Goal: Task Accomplishment & Management: Complete application form

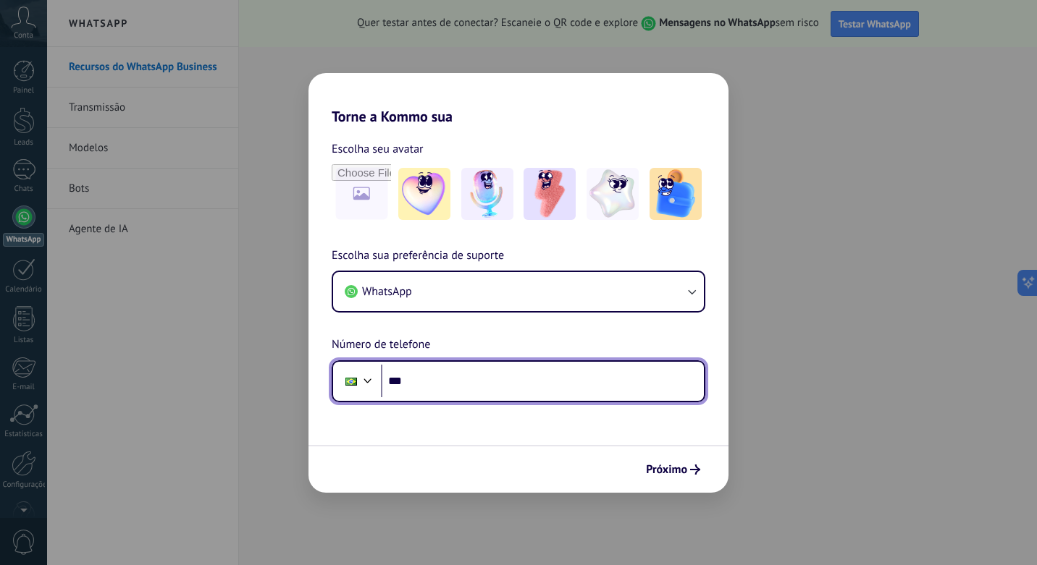
click at [440, 379] on input "***" at bounding box center [542, 381] width 323 height 33
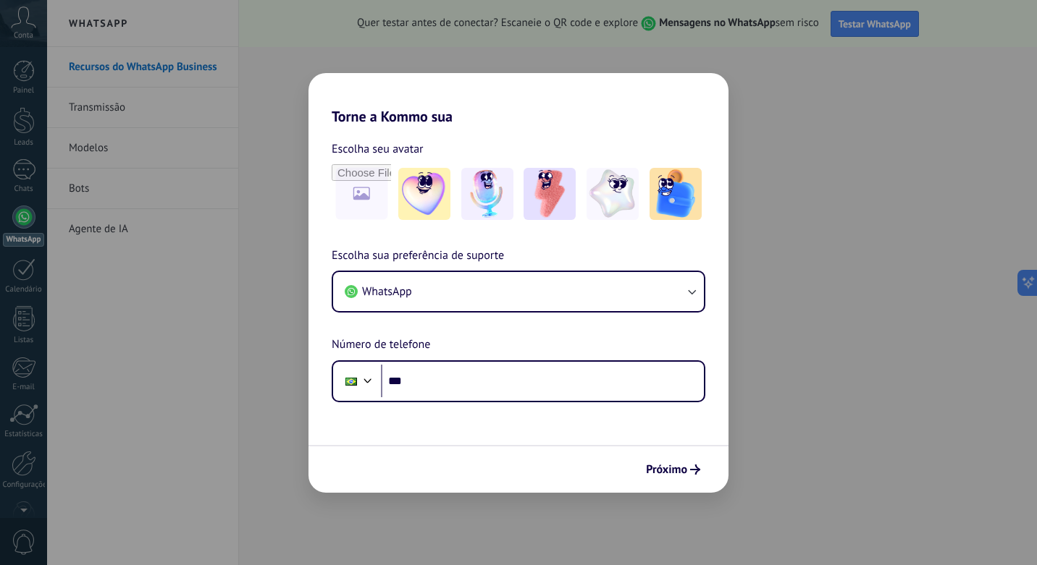
click at [869, 93] on div "Torne a Kommo sua Escolha seu avatar Escolha sua preferência de suporte WhatsAp…" at bounding box center [518, 282] width 1037 height 565
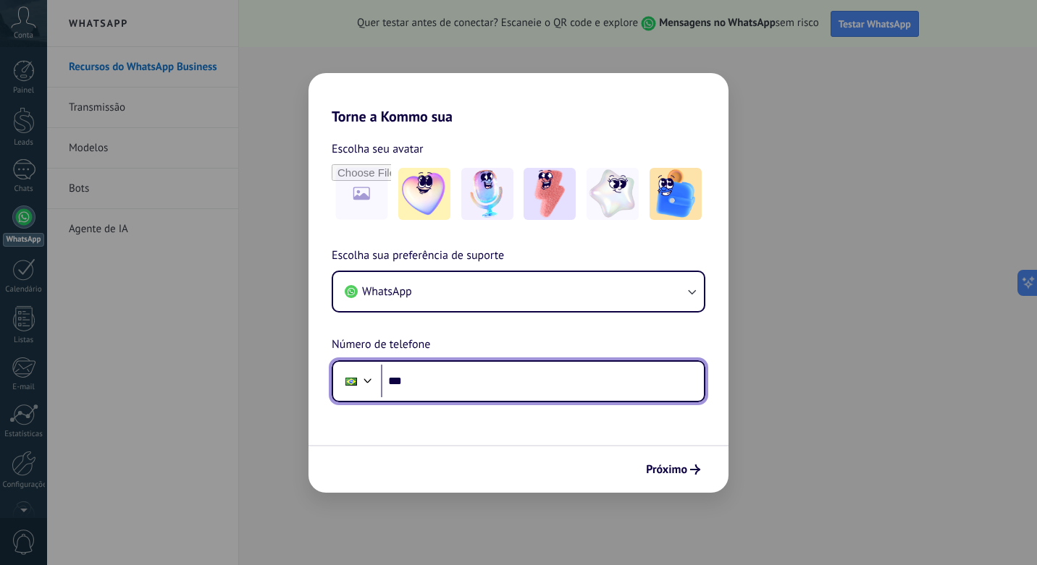
click at [473, 390] on input "***" at bounding box center [542, 381] width 323 height 33
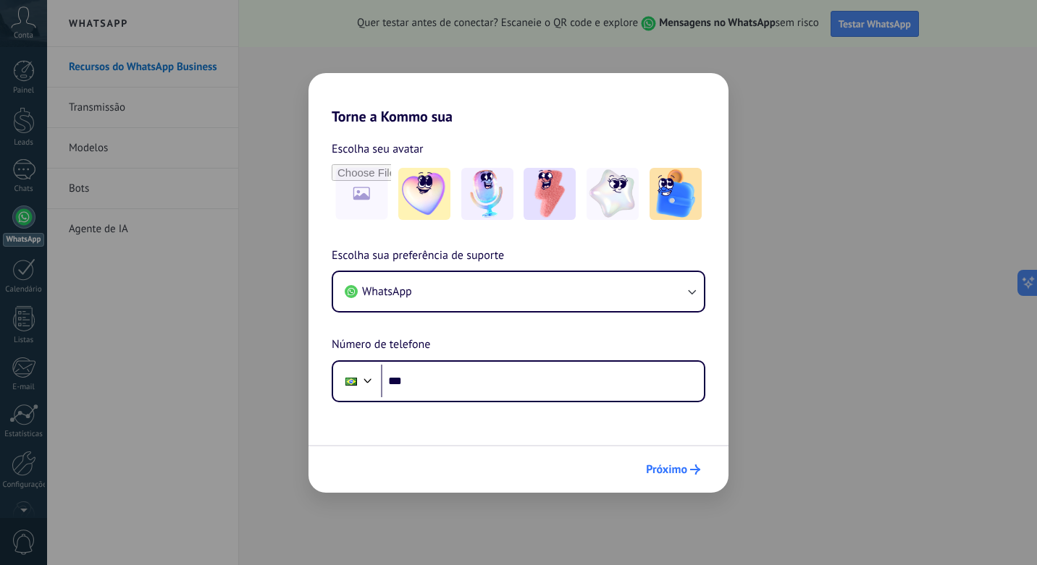
click at [688, 473] on span "Próximo" at bounding box center [673, 470] width 54 height 10
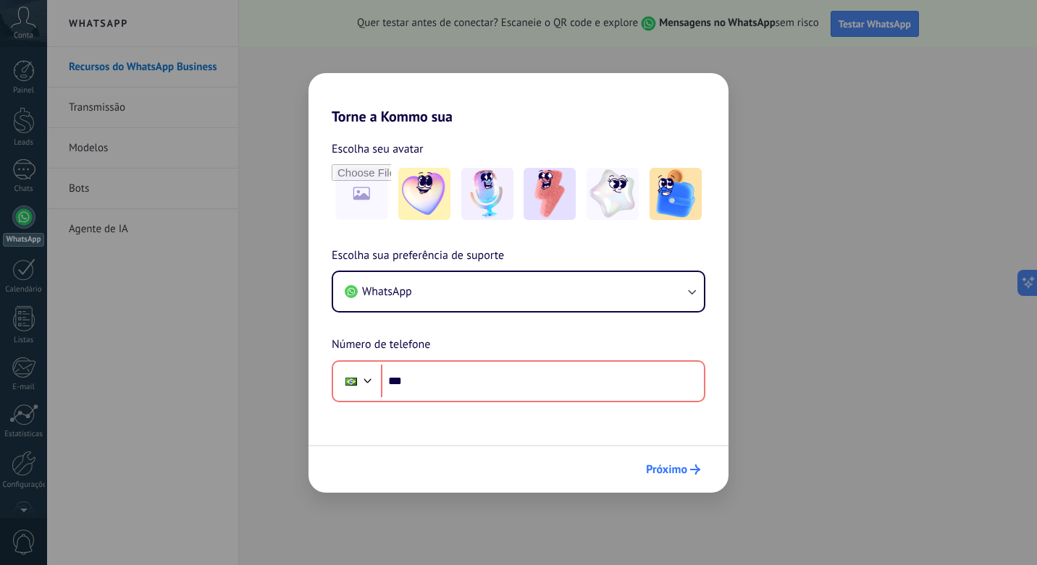
click at [688, 473] on span "Próximo" at bounding box center [673, 470] width 54 height 10
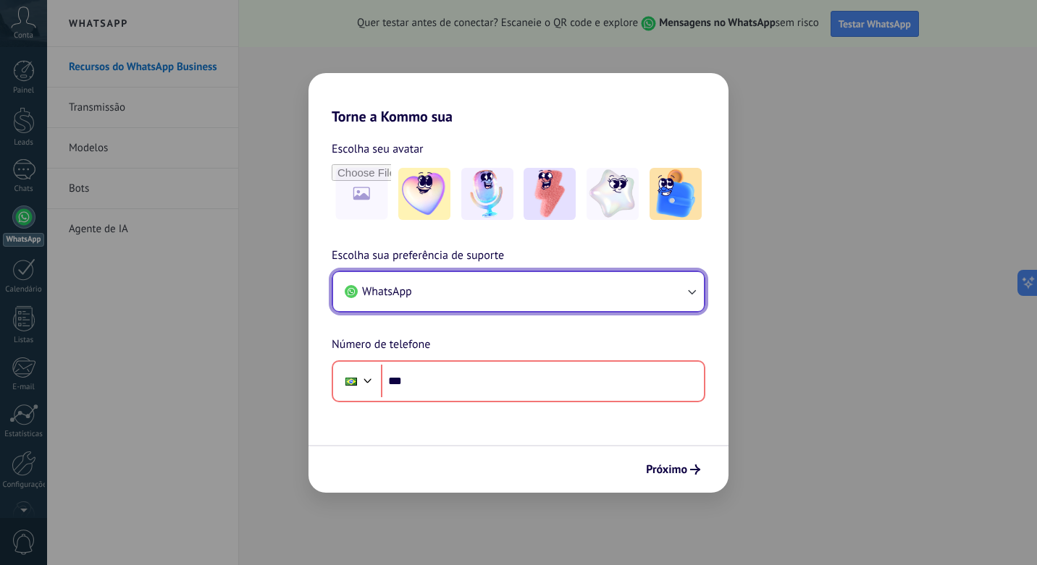
click at [546, 286] on button "WhatsApp" at bounding box center [518, 291] width 371 height 39
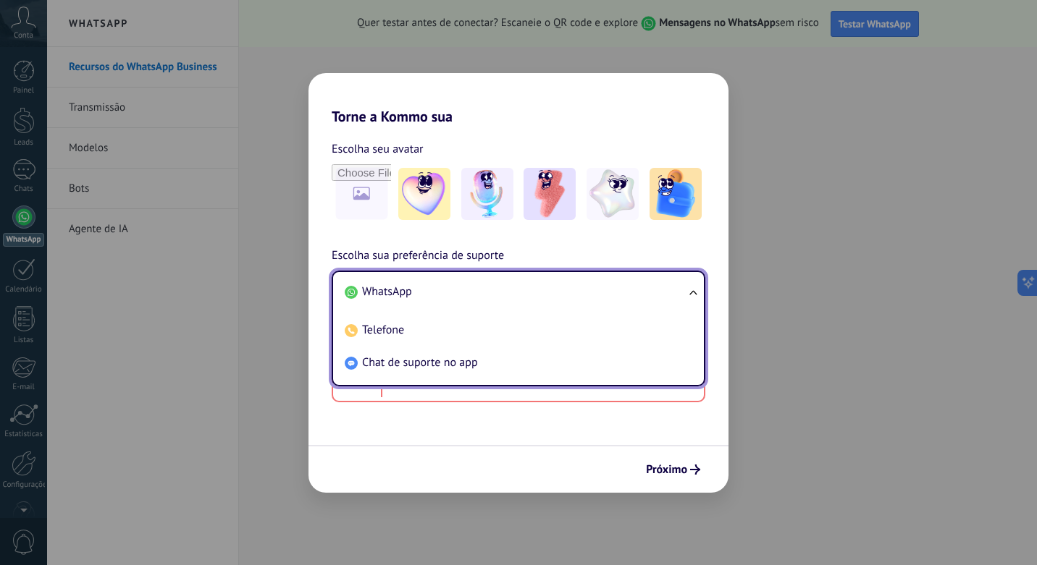
click at [546, 286] on li "WhatsApp" at bounding box center [515, 292] width 353 height 33
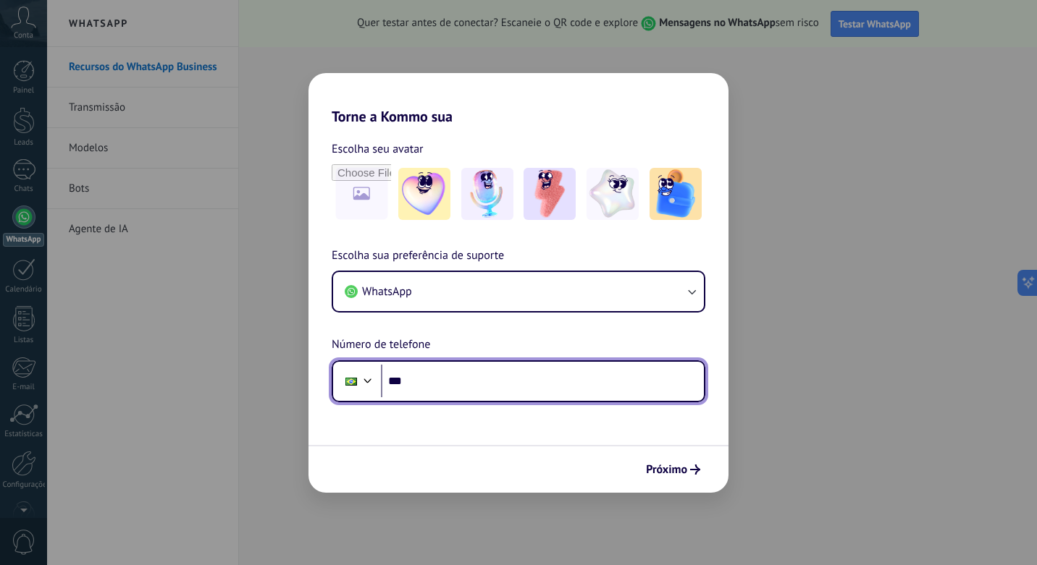
click at [508, 384] on input "***" at bounding box center [542, 381] width 323 height 33
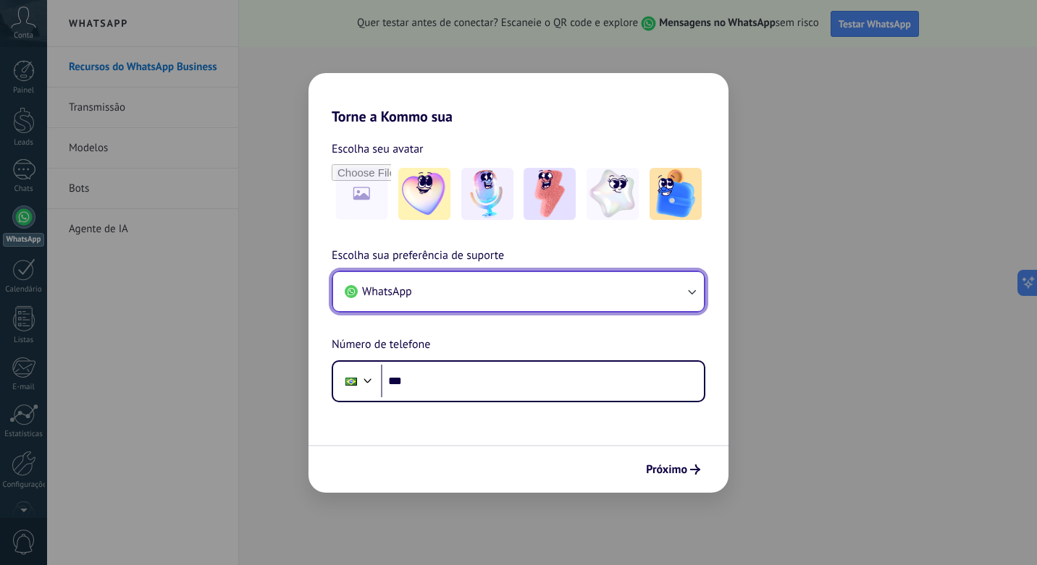
click at [490, 303] on button "WhatsApp" at bounding box center [518, 291] width 371 height 39
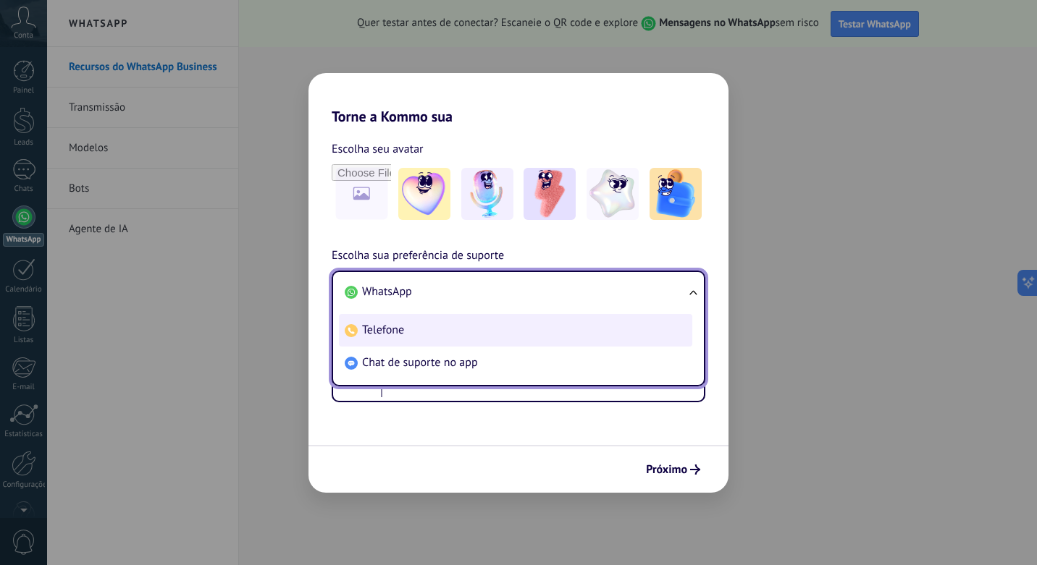
click at [487, 334] on li "Telefone" at bounding box center [515, 330] width 353 height 33
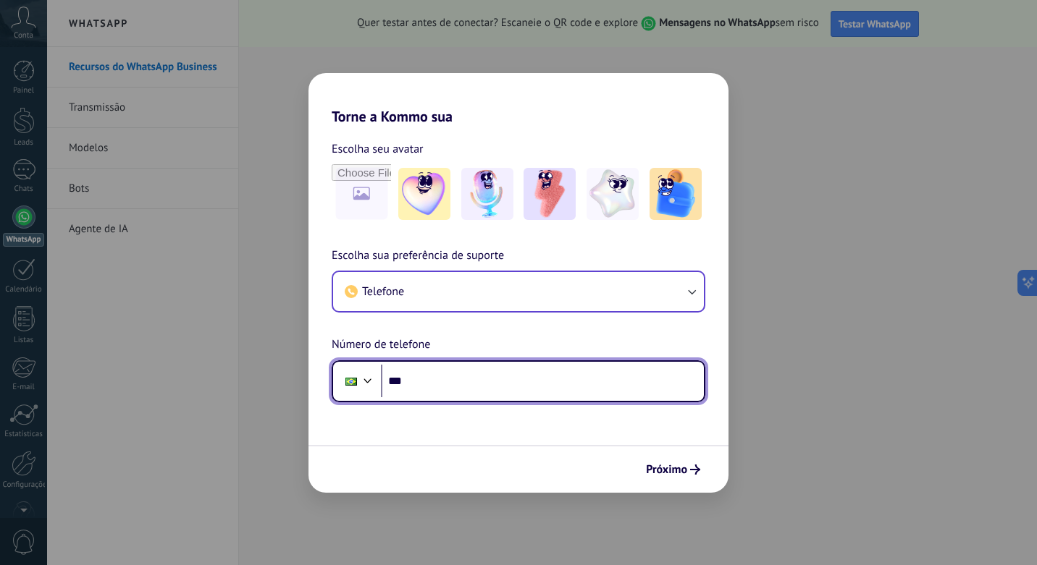
click at [479, 381] on input "***" at bounding box center [542, 381] width 323 height 33
type input "**********"
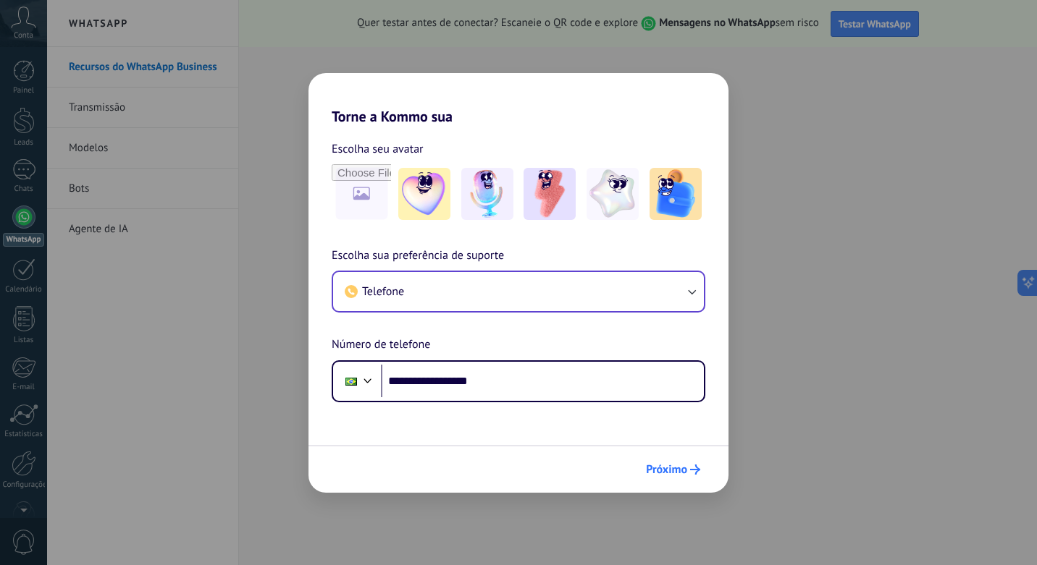
click at [673, 466] on span "Próximo" at bounding box center [666, 470] width 41 height 10
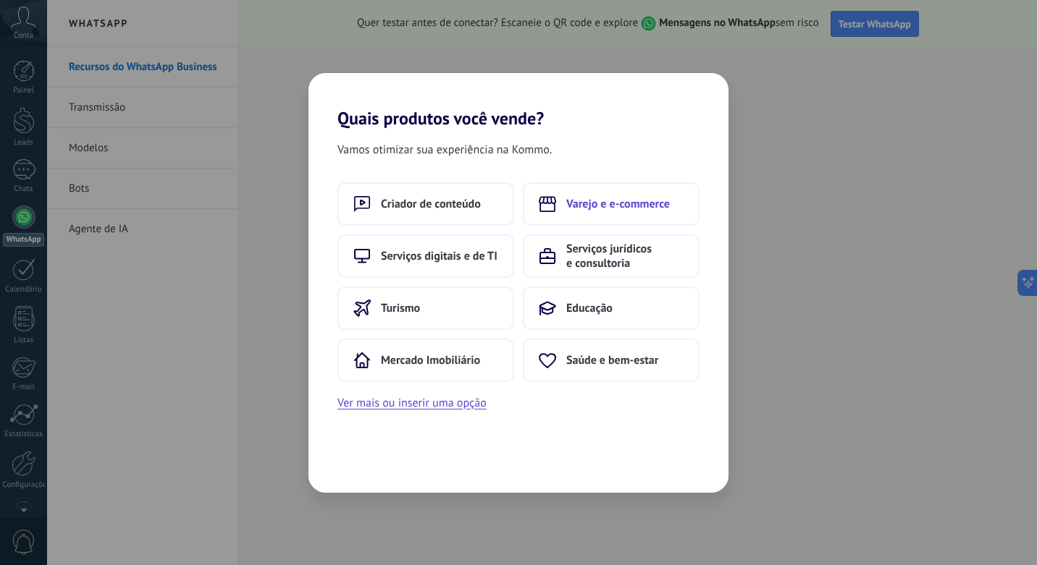
click at [602, 204] on span "Varejo e e-commerce" at bounding box center [618, 204] width 104 height 14
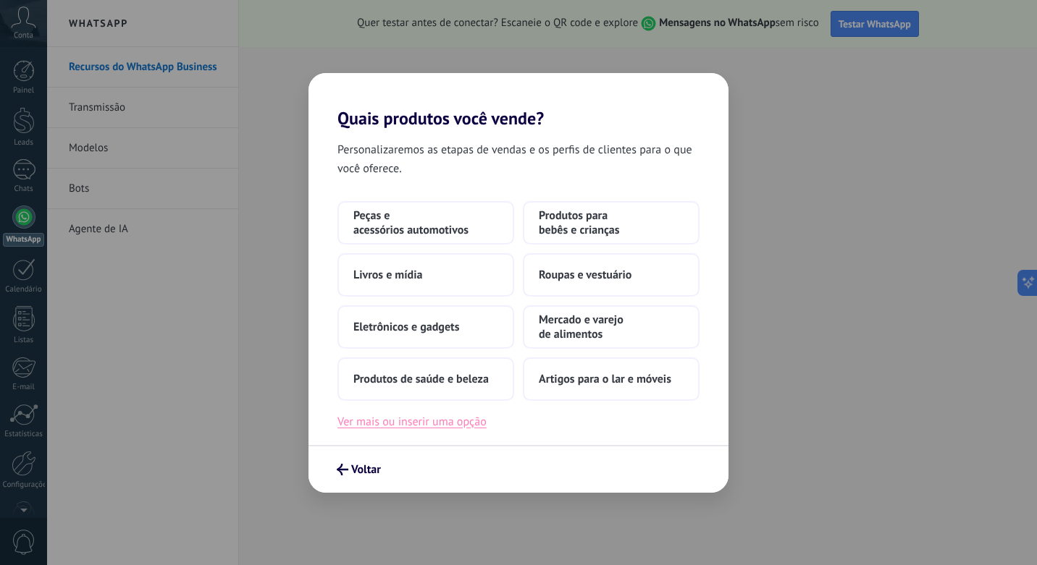
click at [418, 424] on button "Ver mais ou inserir uma opção" at bounding box center [411, 422] width 149 height 19
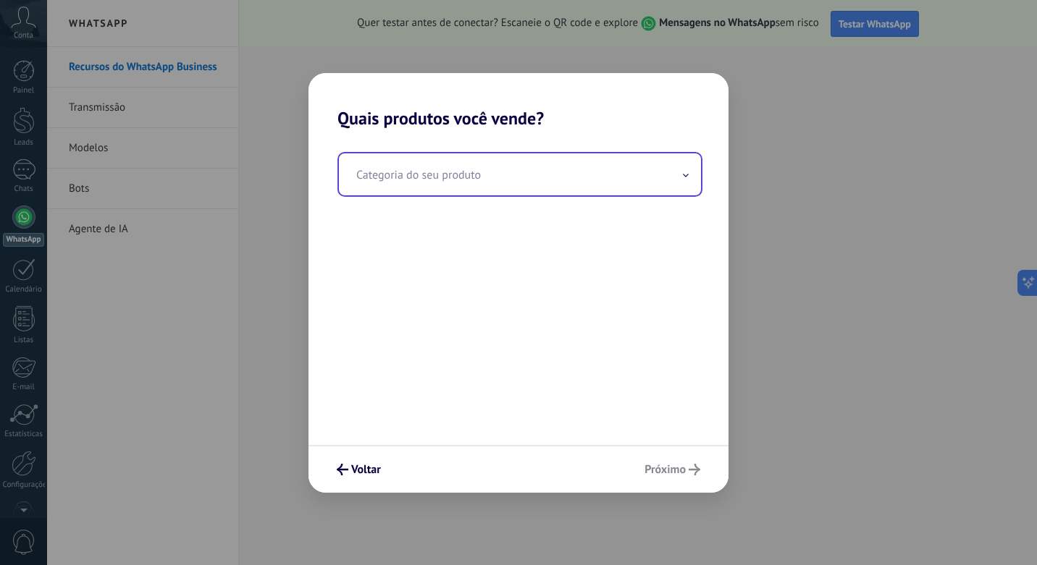
click at [429, 180] on input "text" at bounding box center [520, 174] width 362 height 42
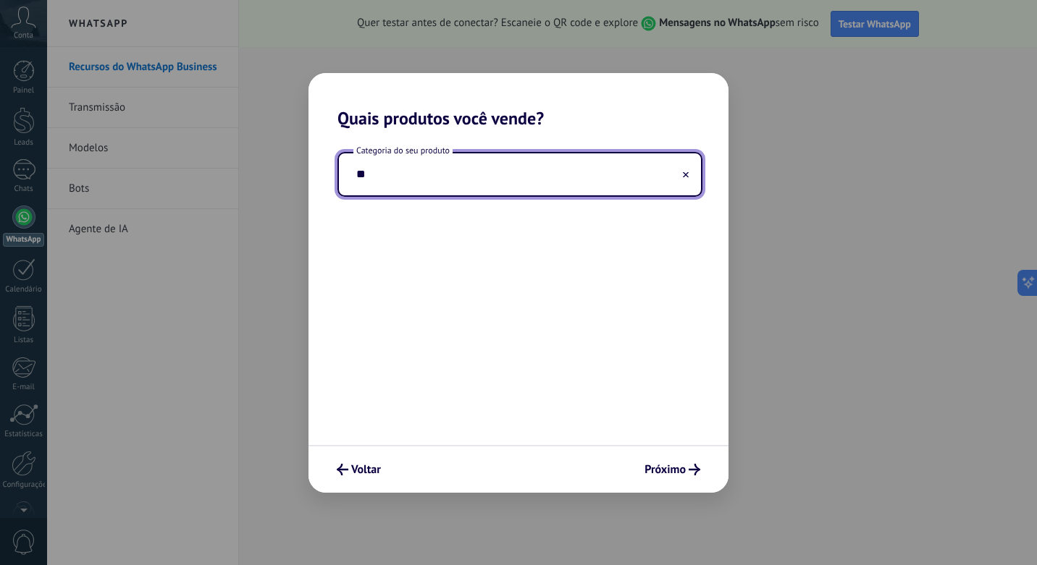
type input "*"
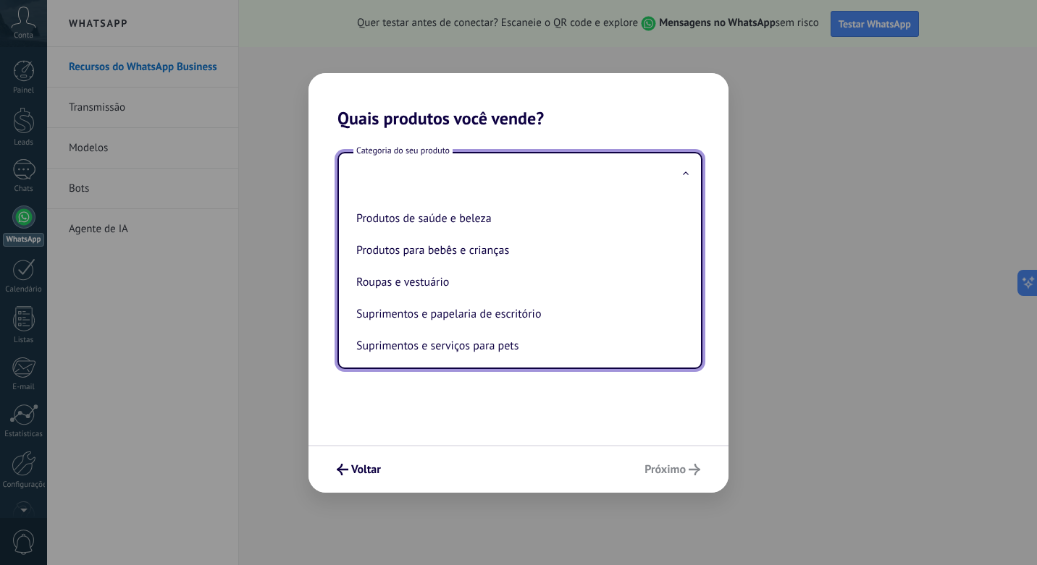
scroll to position [331, 0]
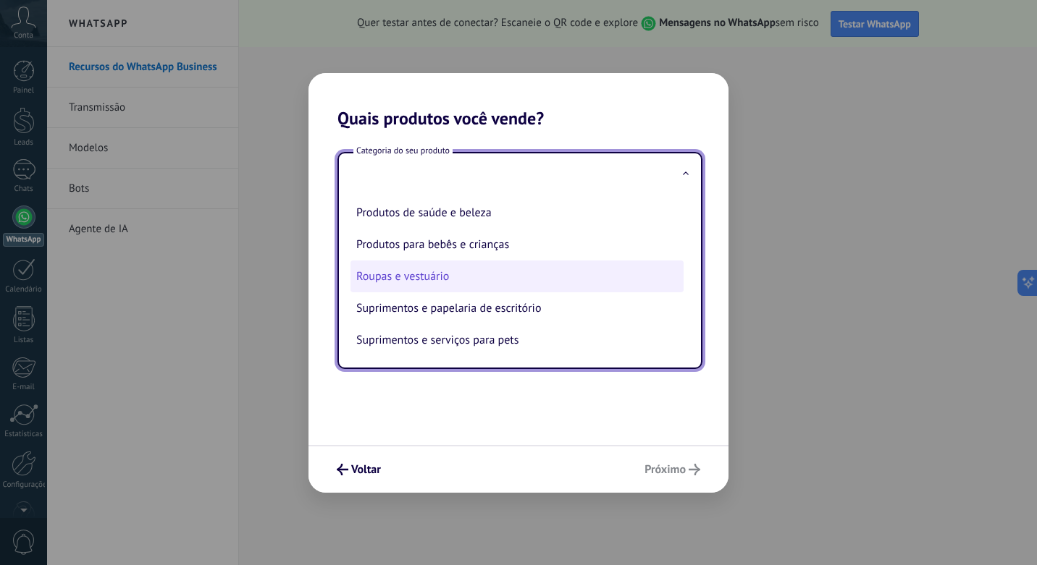
click at [420, 266] on li "Roupas e vestuário" at bounding box center [516, 277] width 333 height 32
type input "**********"
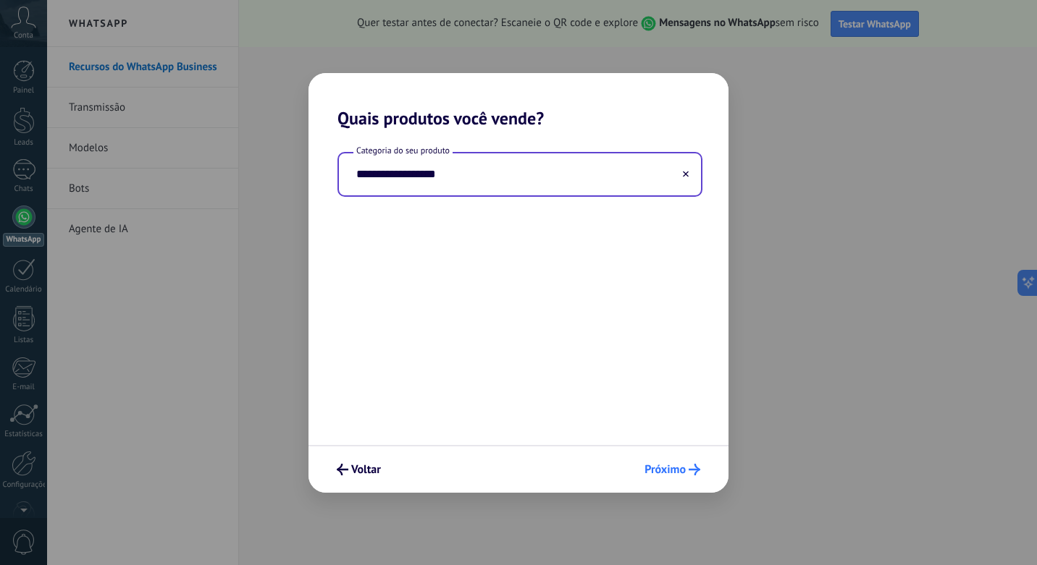
click at [670, 458] on button "Próximo" at bounding box center [672, 470] width 69 height 25
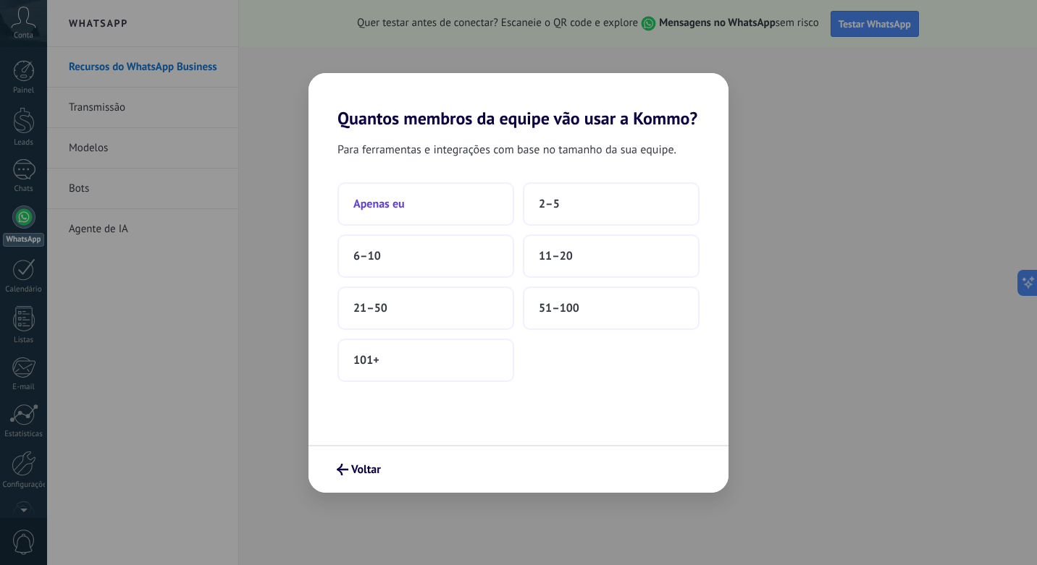
click at [395, 207] on span "Apenas eu" at bounding box center [378, 204] width 51 height 14
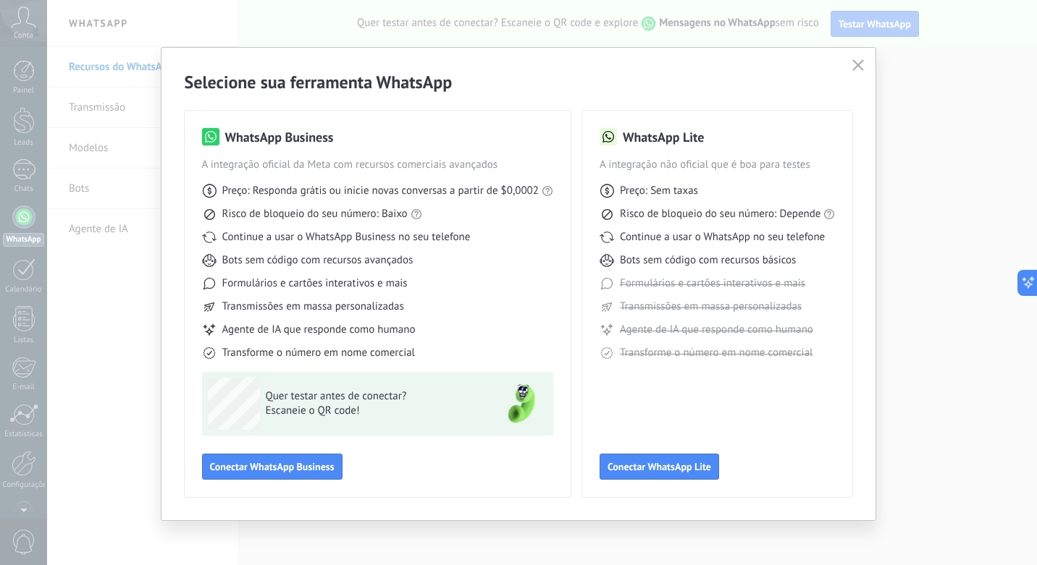
click at [853, 59] on button "button" at bounding box center [858, 66] width 19 height 20
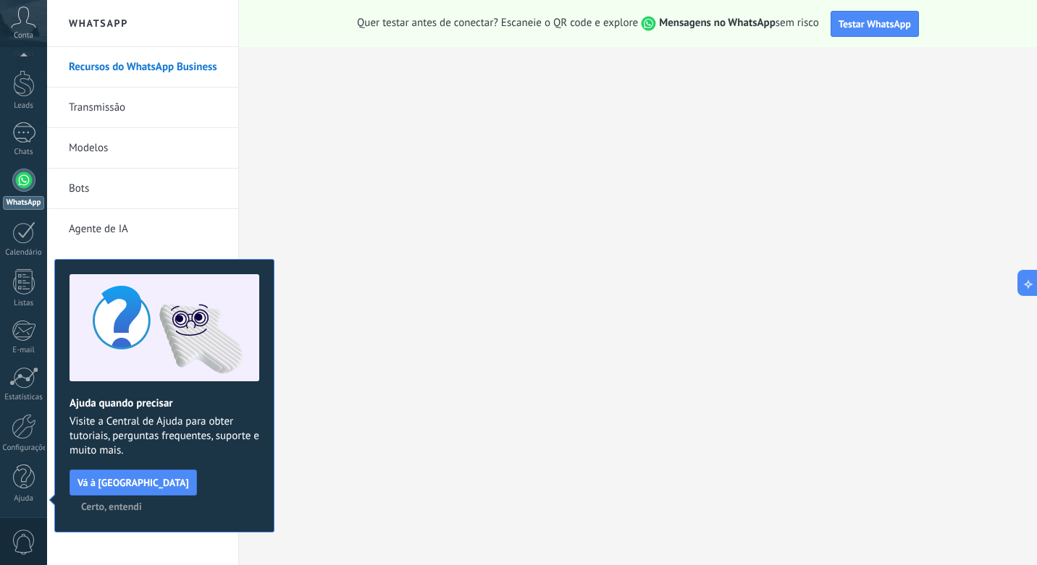
click at [142, 502] on span "Certo, entendi" at bounding box center [111, 507] width 61 height 10
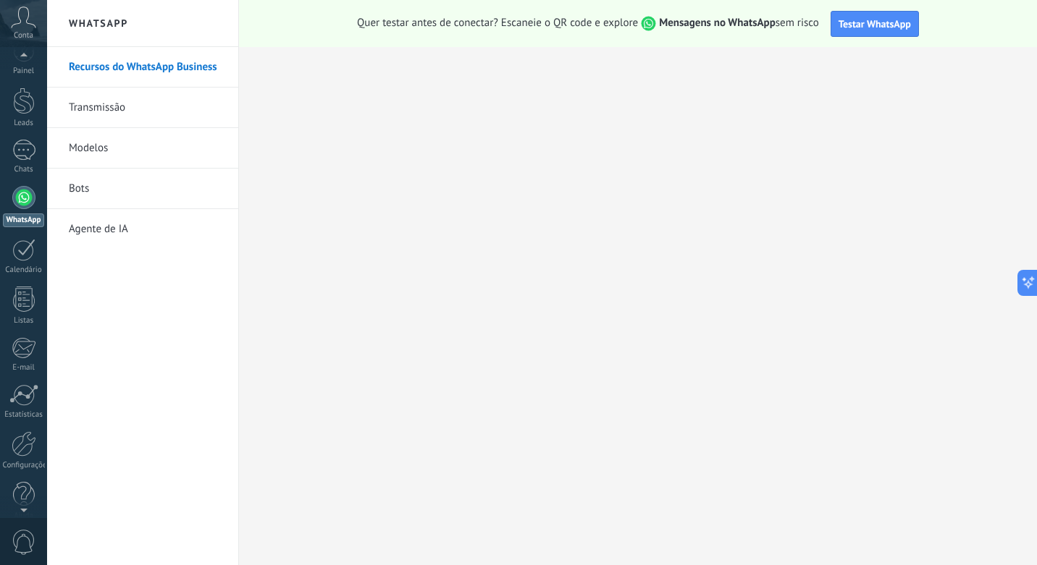
scroll to position [0, 0]
click at [30, 27] on icon at bounding box center [23, 18] width 25 height 22
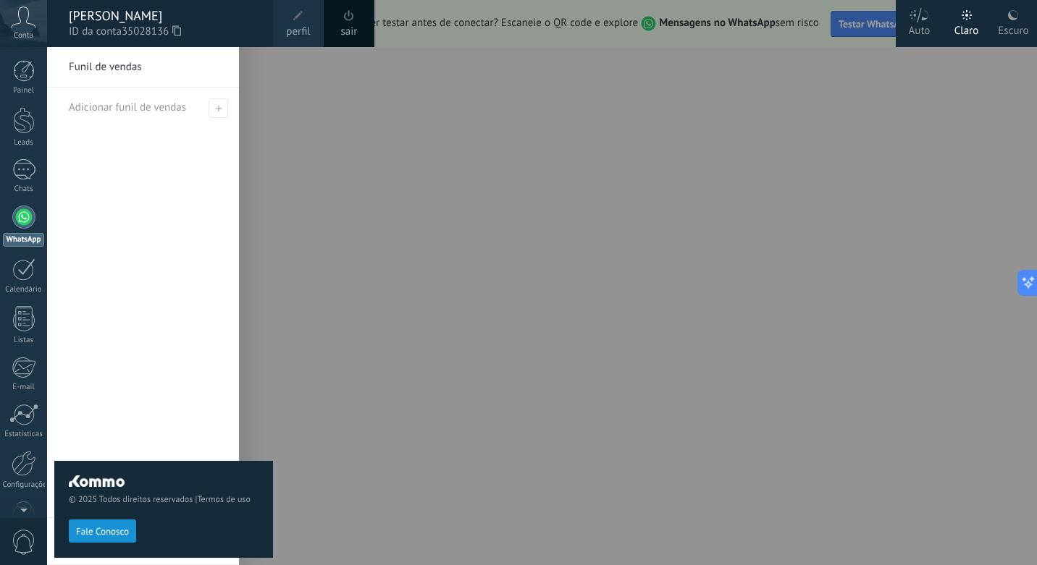
click at [906, 23] on label "Auto" at bounding box center [919, 23] width 47 height 47
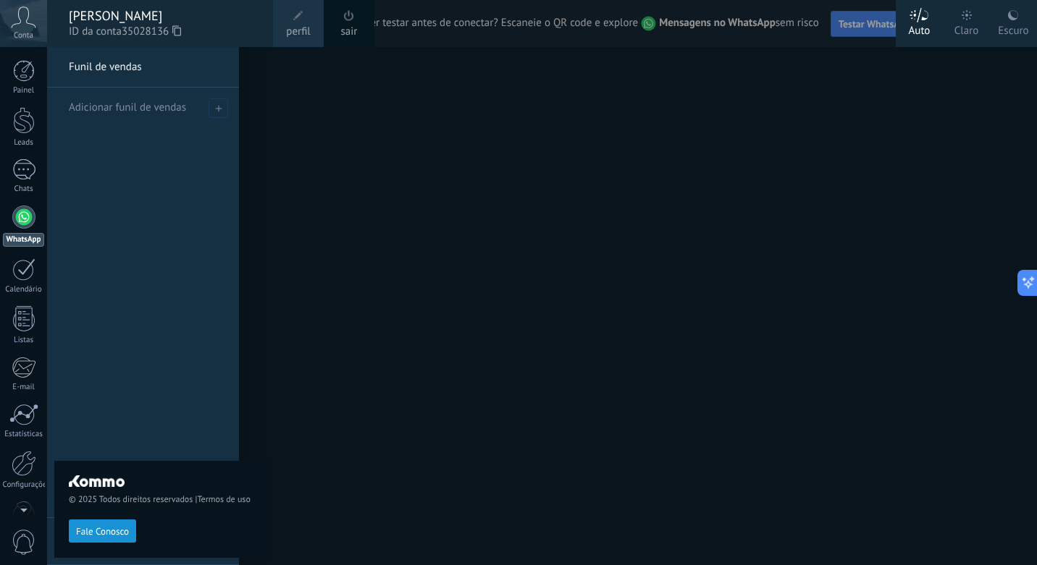
click at [536, 93] on div at bounding box center [565, 282] width 1037 height 565
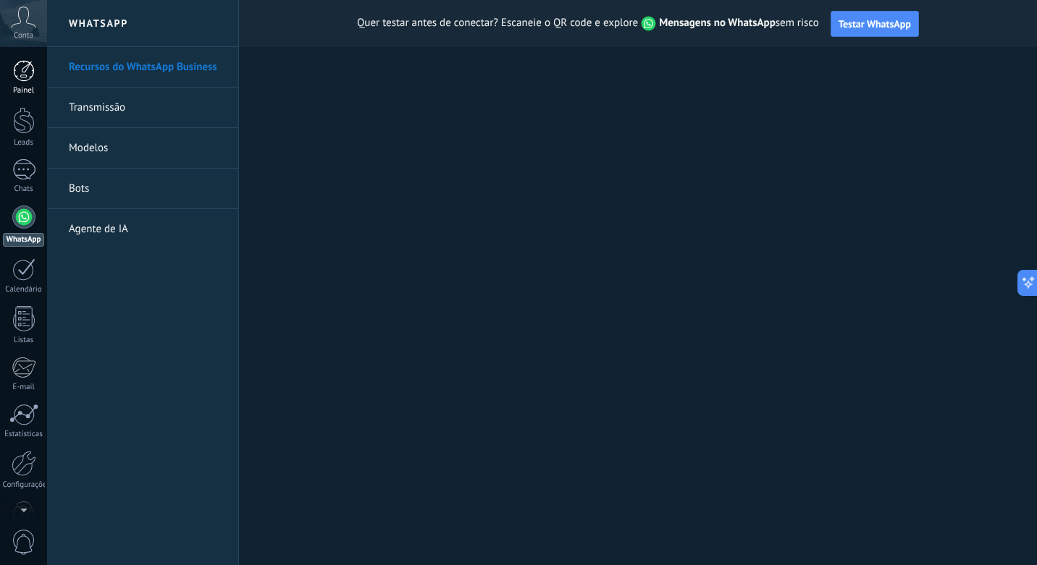
click at [25, 75] on div at bounding box center [24, 71] width 22 height 22
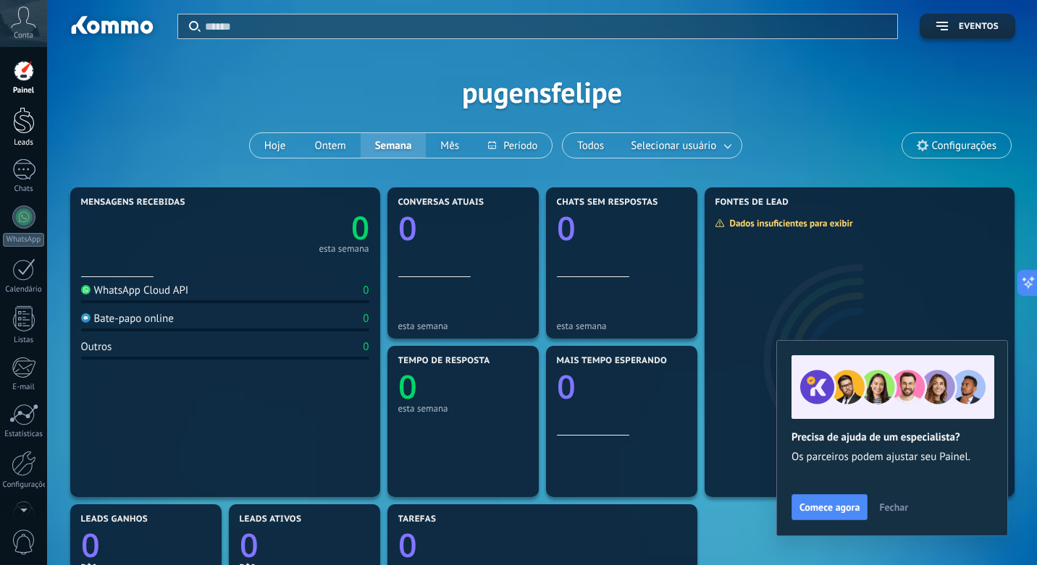
click at [22, 123] on div at bounding box center [24, 120] width 22 height 27
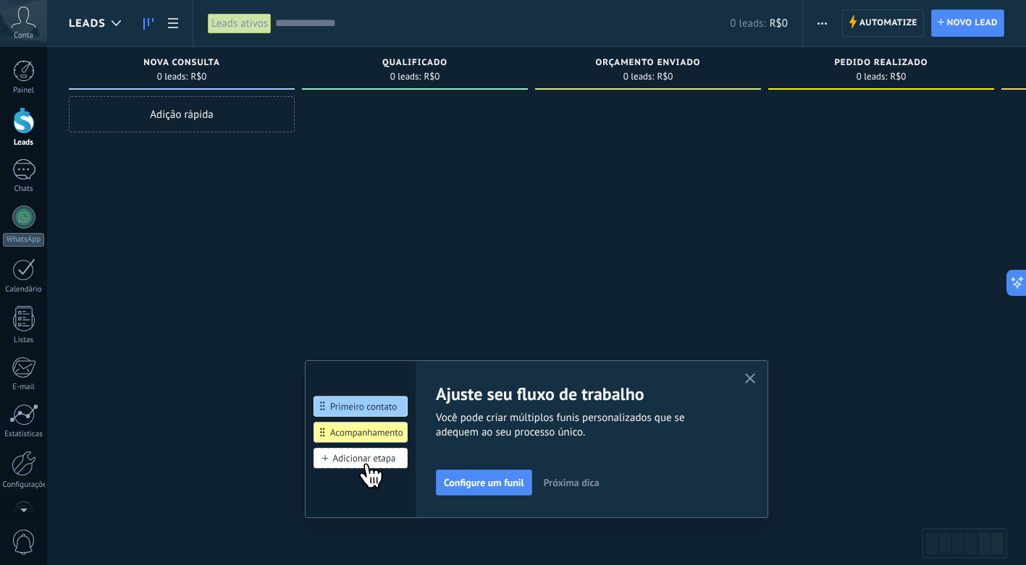
click at [23, 33] on span "Conta" at bounding box center [24, 35] width 20 height 9
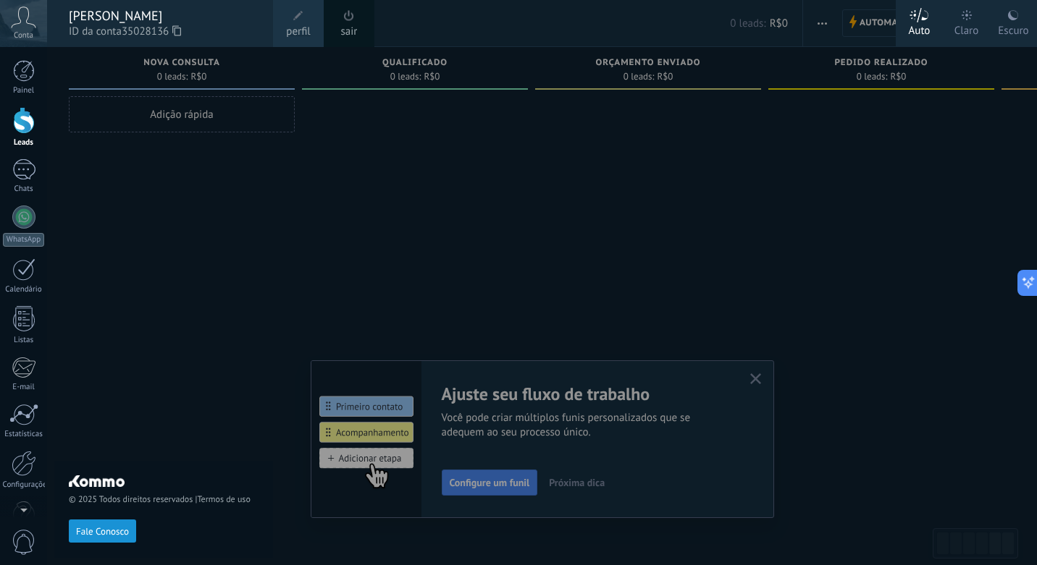
click at [974, 20] on div "Claro" at bounding box center [966, 28] width 25 height 38
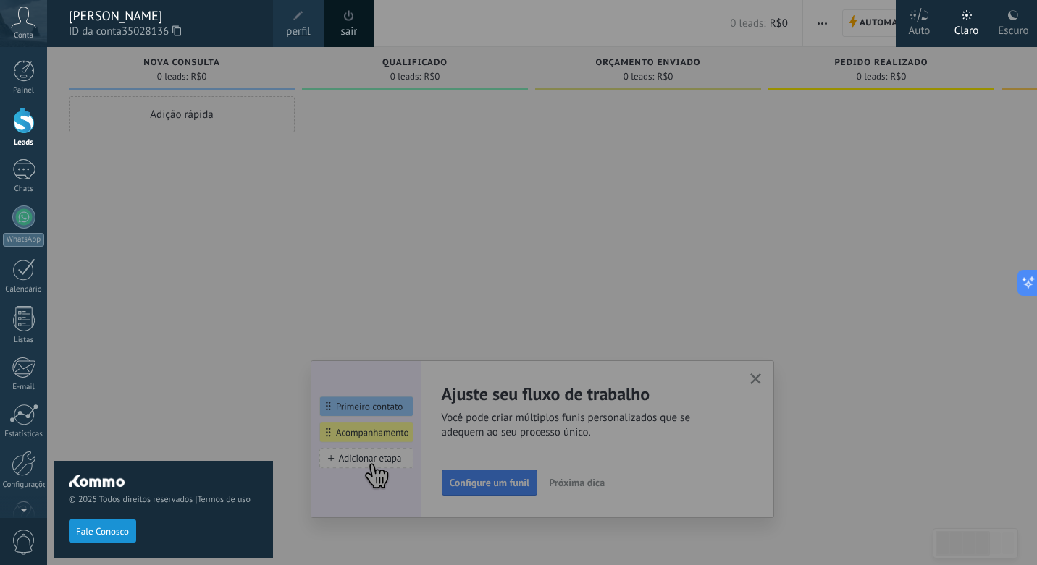
click at [747, 378] on div at bounding box center [565, 282] width 1037 height 565
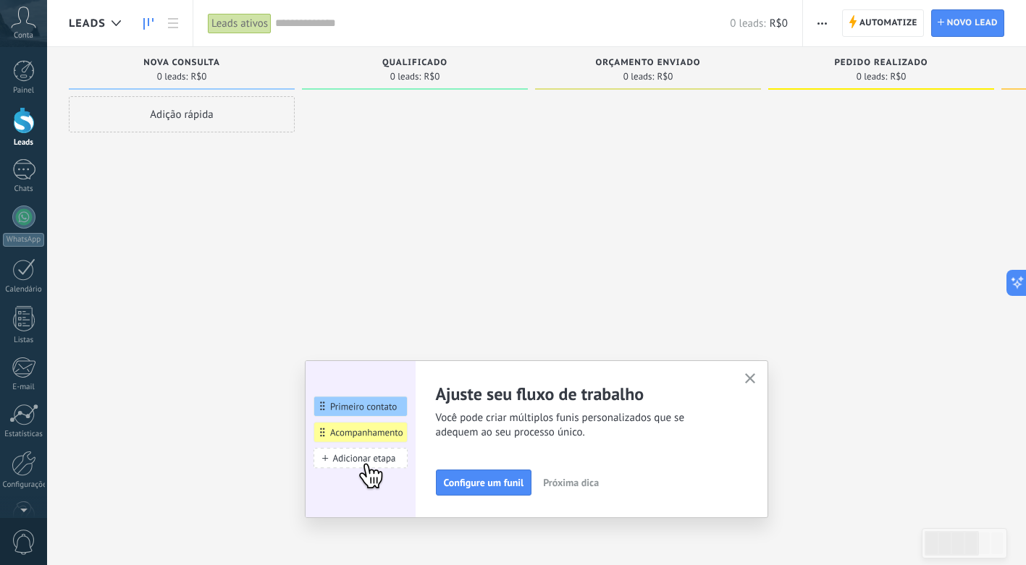
click at [747, 378] on button "button" at bounding box center [750, 380] width 18 height 20
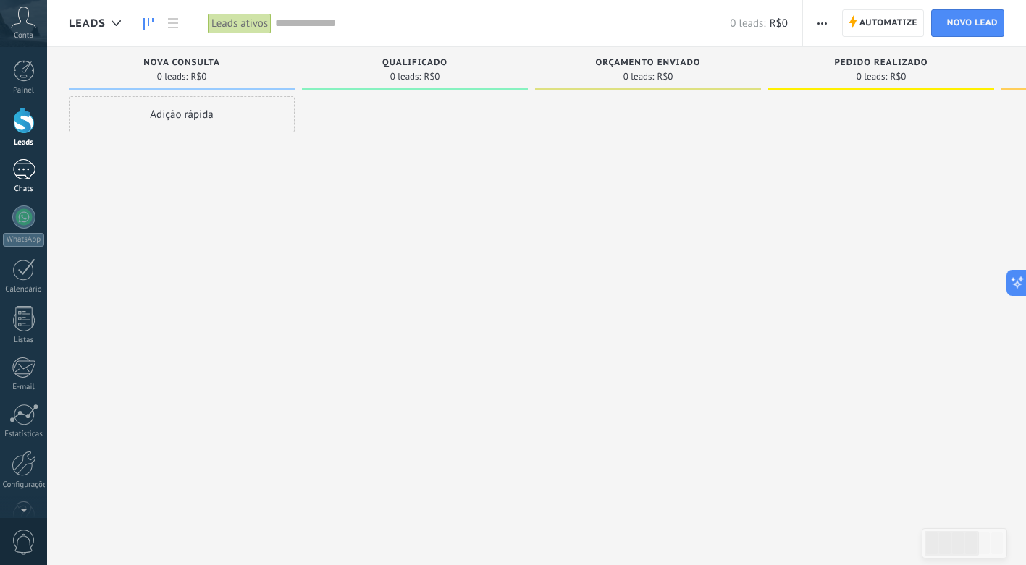
click at [15, 173] on div at bounding box center [23, 169] width 23 height 21
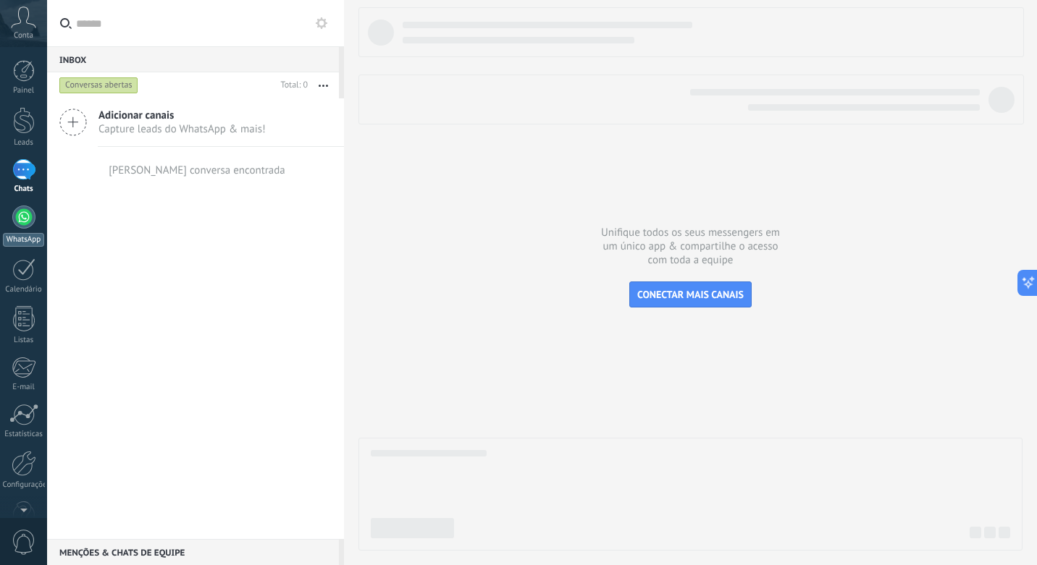
click at [22, 224] on div at bounding box center [23, 217] width 23 height 23
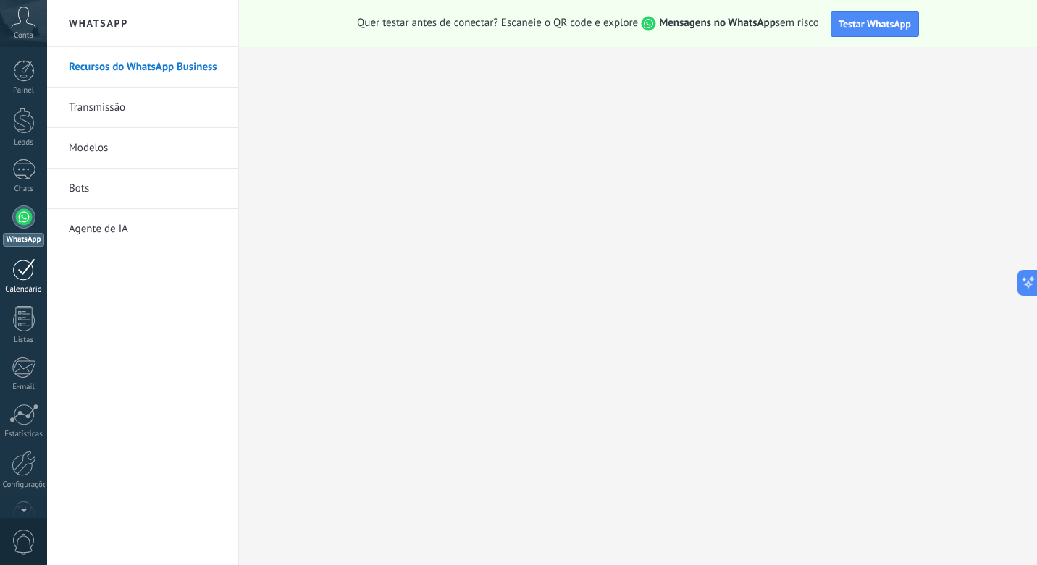
click at [28, 273] on div at bounding box center [23, 269] width 23 height 22
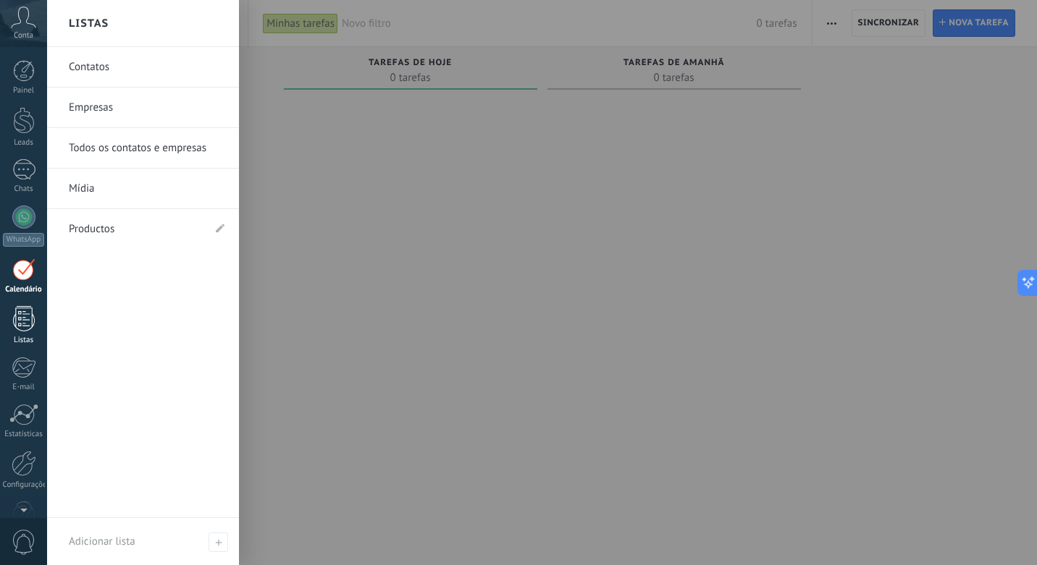
click at [22, 332] on link "Listas" at bounding box center [23, 325] width 47 height 39
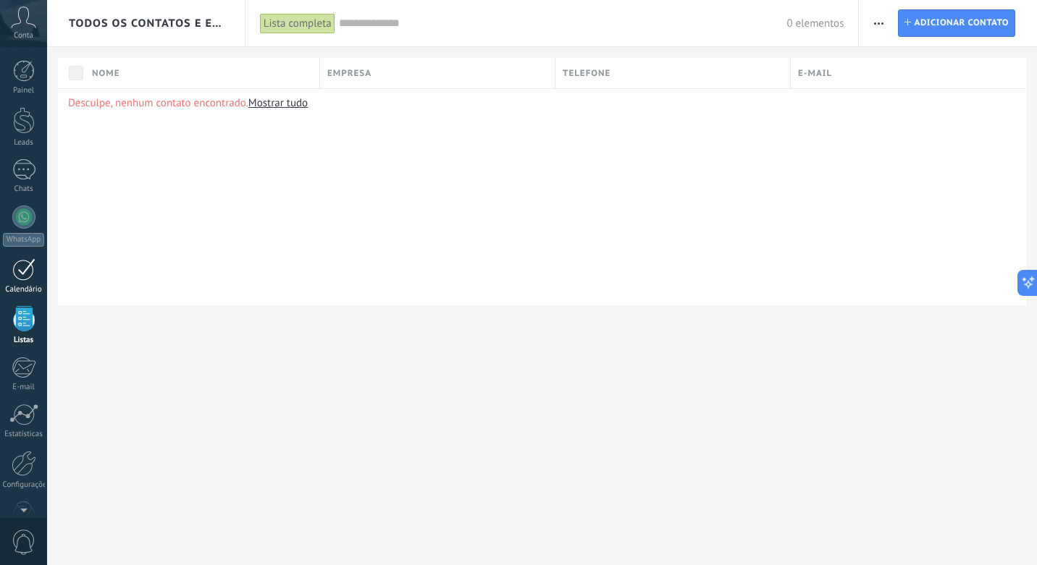
click at [29, 269] on div at bounding box center [23, 269] width 23 height 22
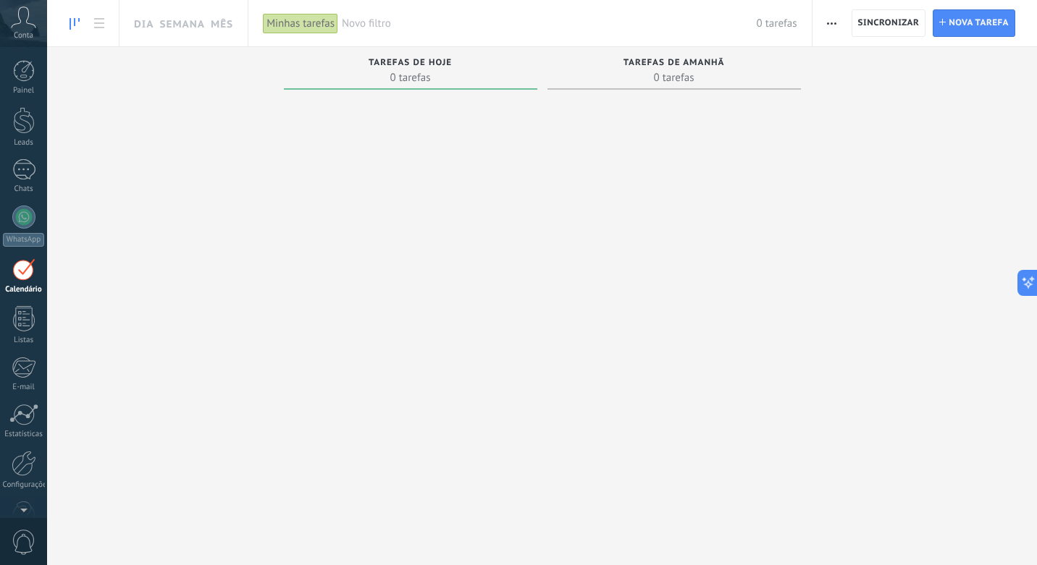
click at [334, 14] on div "Minhas tarefas" at bounding box center [300, 23] width 75 height 21
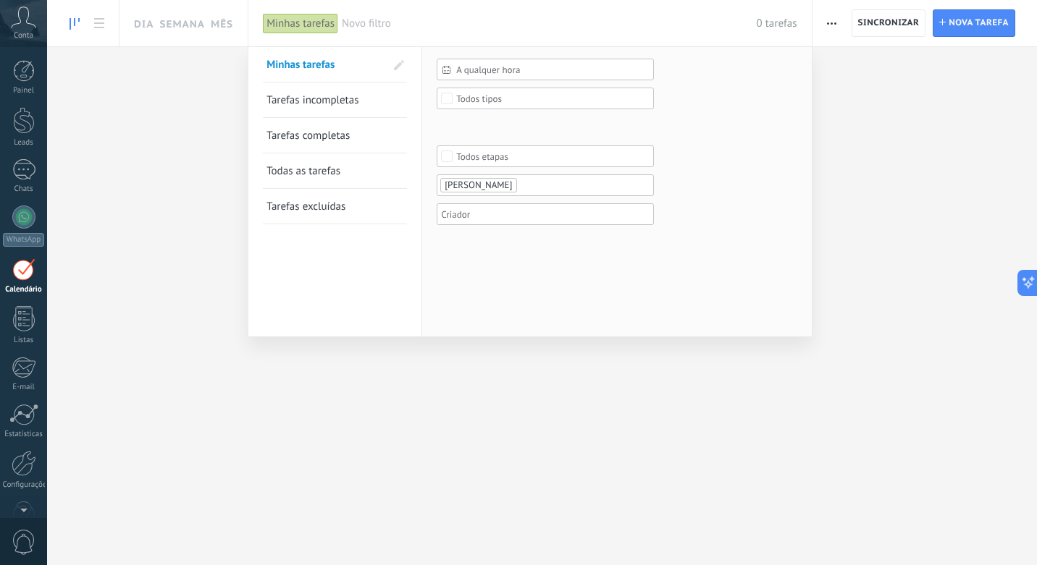
click at [333, 14] on div "Minhas tarefas" at bounding box center [300, 23] width 75 height 21
click at [484, 62] on div "A qualquer hora" at bounding box center [545, 70] width 217 height 22
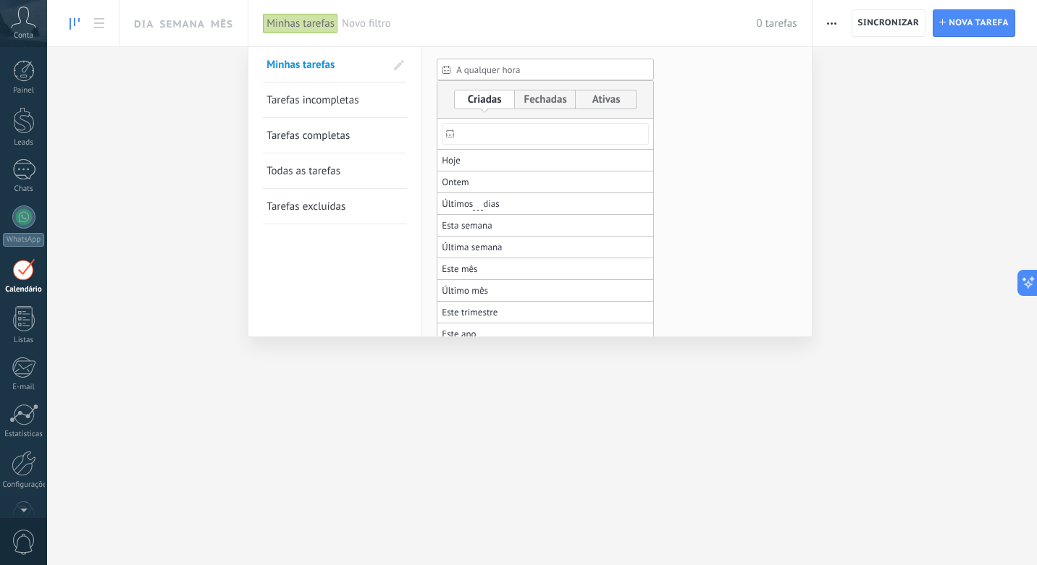
click at [484, 62] on div "A qualquer hora" at bounding box center [545, 70] width 217 height 22
click at [910, 167] on div at bounding box center [518, 282] width 1037 height 565
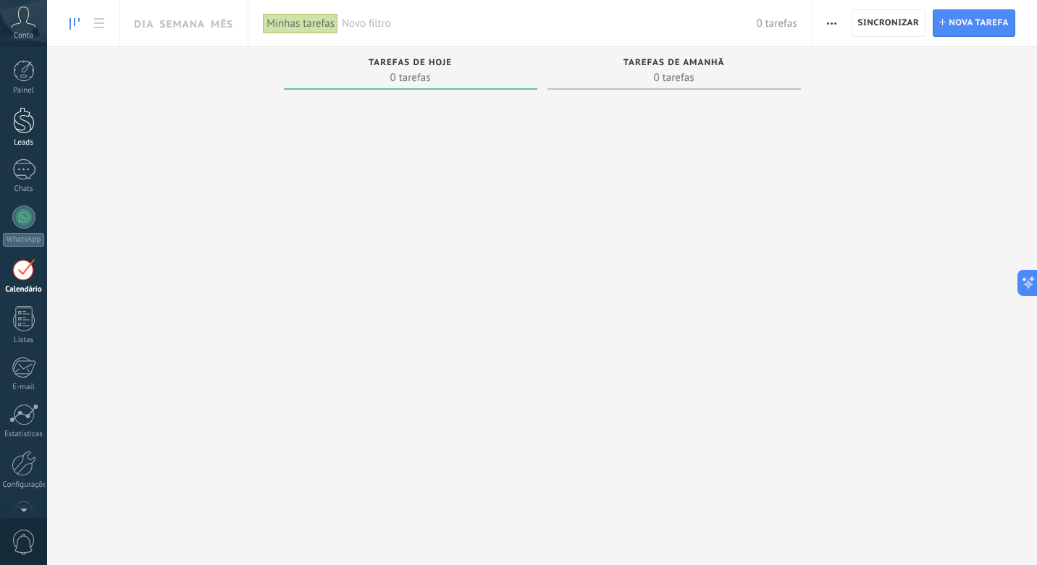
click at [22, 125] on div at bounding box center [24, 120] width 22 height 27
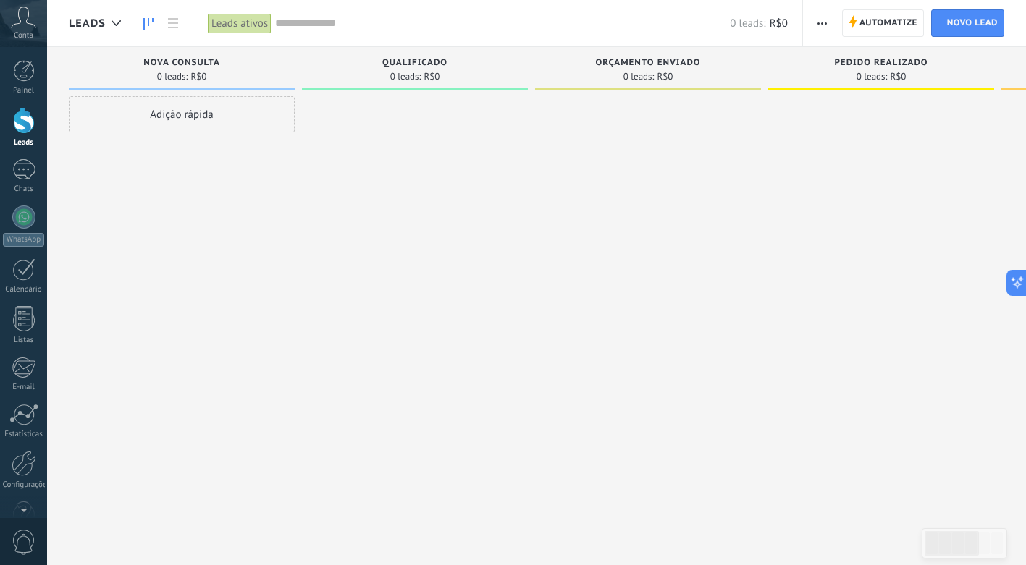
click at [170, 61] on span "Nova consulta" at bounding box center [181, 63] width 77 height 10
click at [177, 83] on div "Nova consulta 0 leads: R$0" at bounding box center [182, 68] width 226 height 43
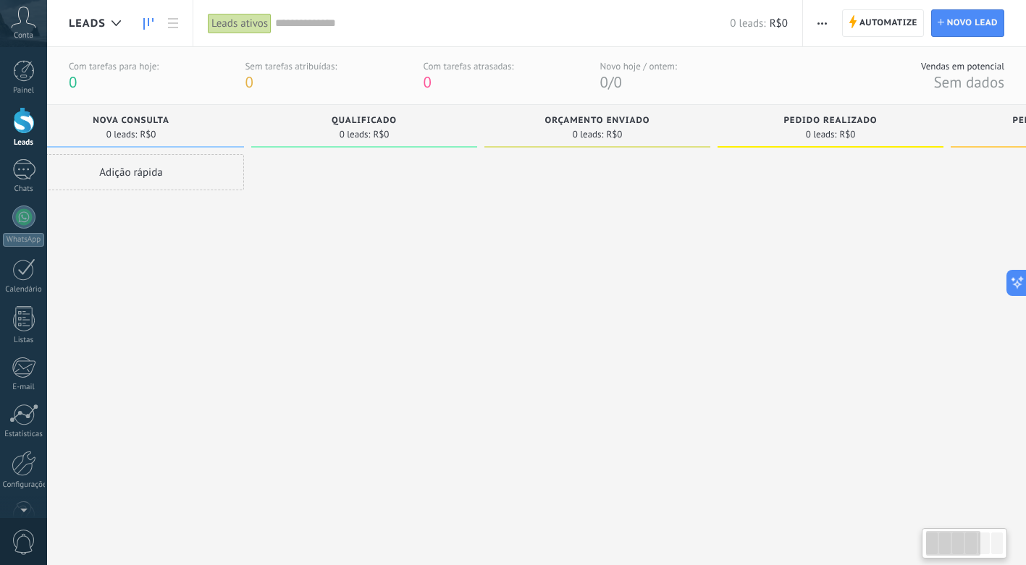
scroll to position [0, 74]
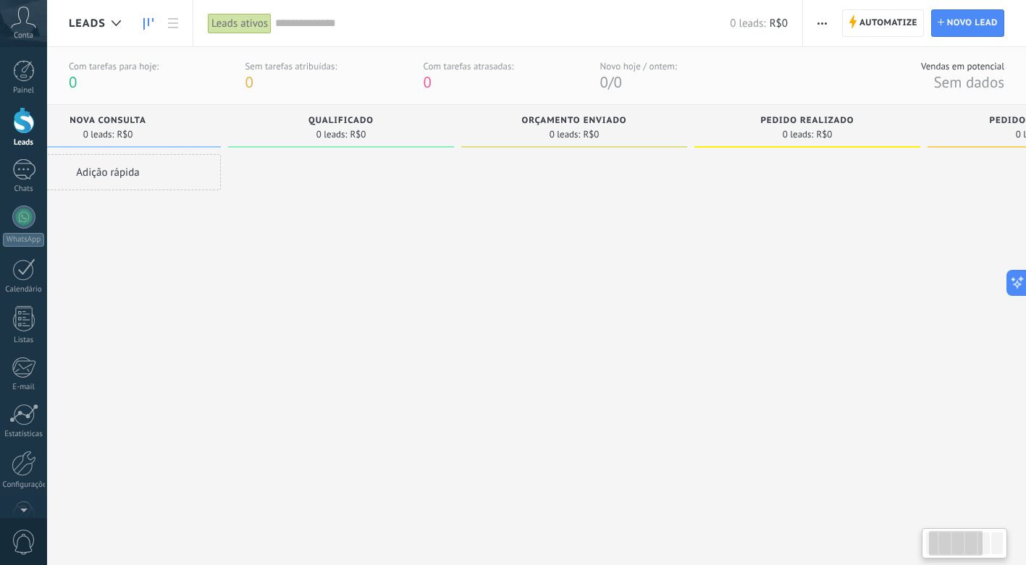
click at [935, 216] on div at bounding box center [1040, 342] width 226 height 376
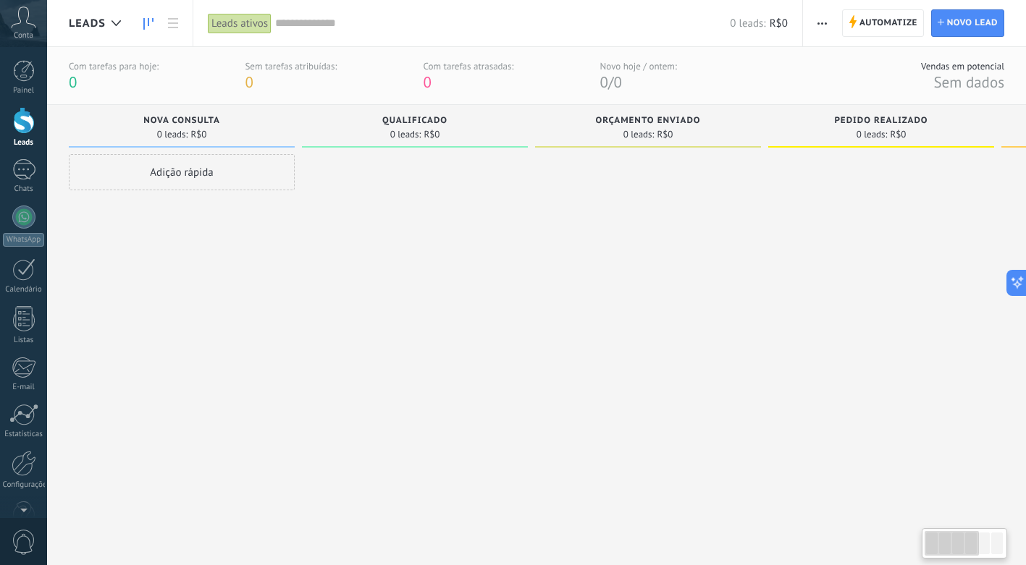
drag, startPoint x: 441, startPoint y: 206, endPoint x: 837, endPoint y: 203, distance: 396.0
click at [837, 203] on div "Desculpe, nenhum lead encontrado Mostrar tudo Etapa de leads de entrada solicit…" at bounding box center [775, 318] width 1413 height 426
drag, startPoint x: 831, startPoint y: 206, endPoint x: 665, endPoint y: 226, distance: 167.7
click at [665, 226] on div "Desculpe, nenhum lead encontrado Mostrar tudo Etapa de leads de entrada solicit…" at bounding box center [775, 318] width 1413 height 426
